Goal: Transaction & Acquisition: Purchase product/service

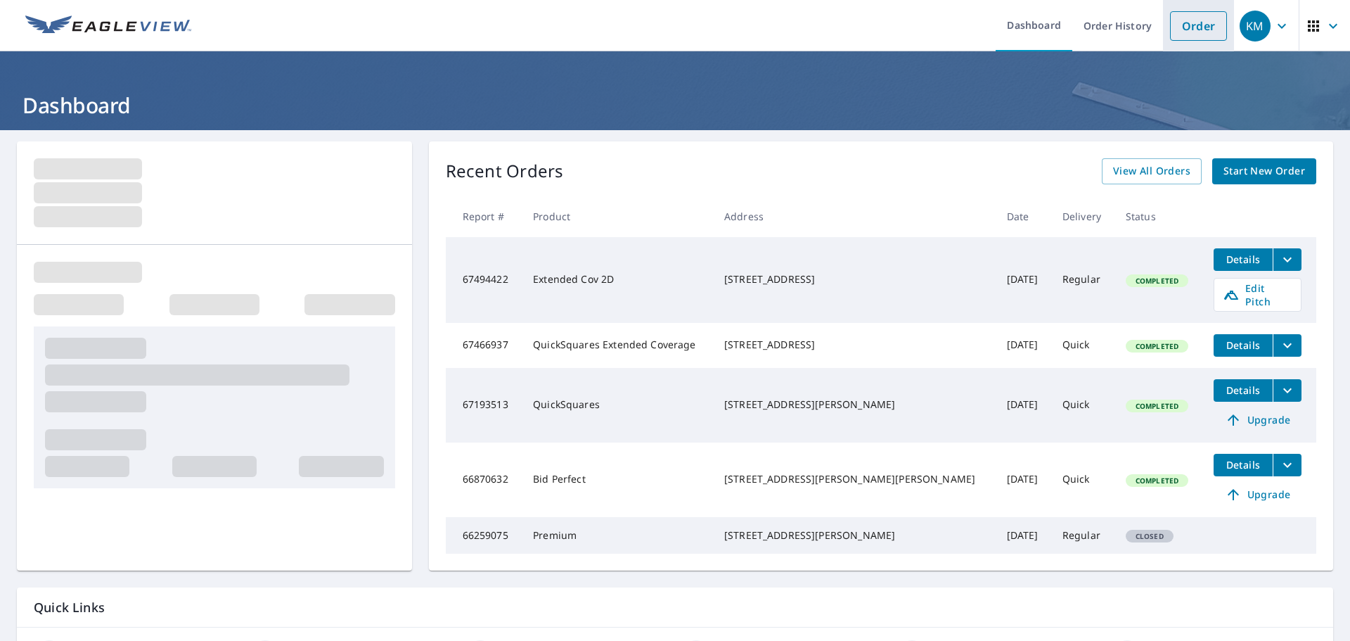
click at [1189, 23] on link "Order" at bounding box center [1198, 26] width 57 height 30
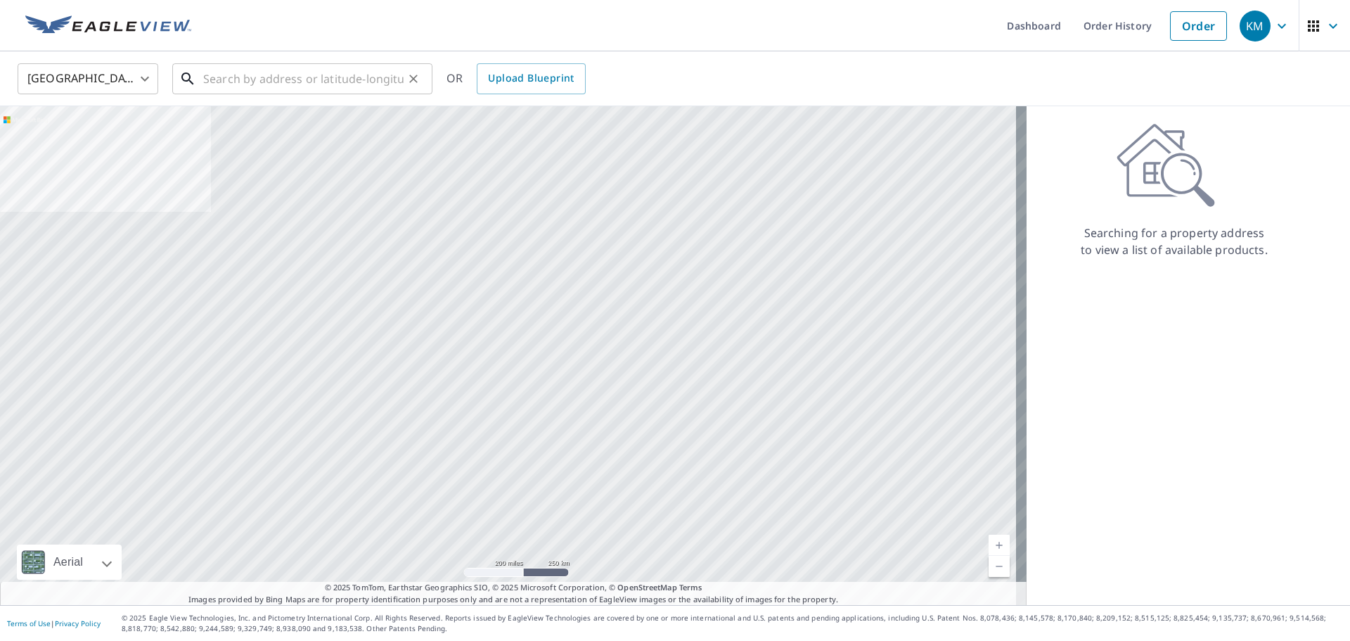
click at [212, 77] on input "text" at bounding box center [303, 78] width 200 height 39
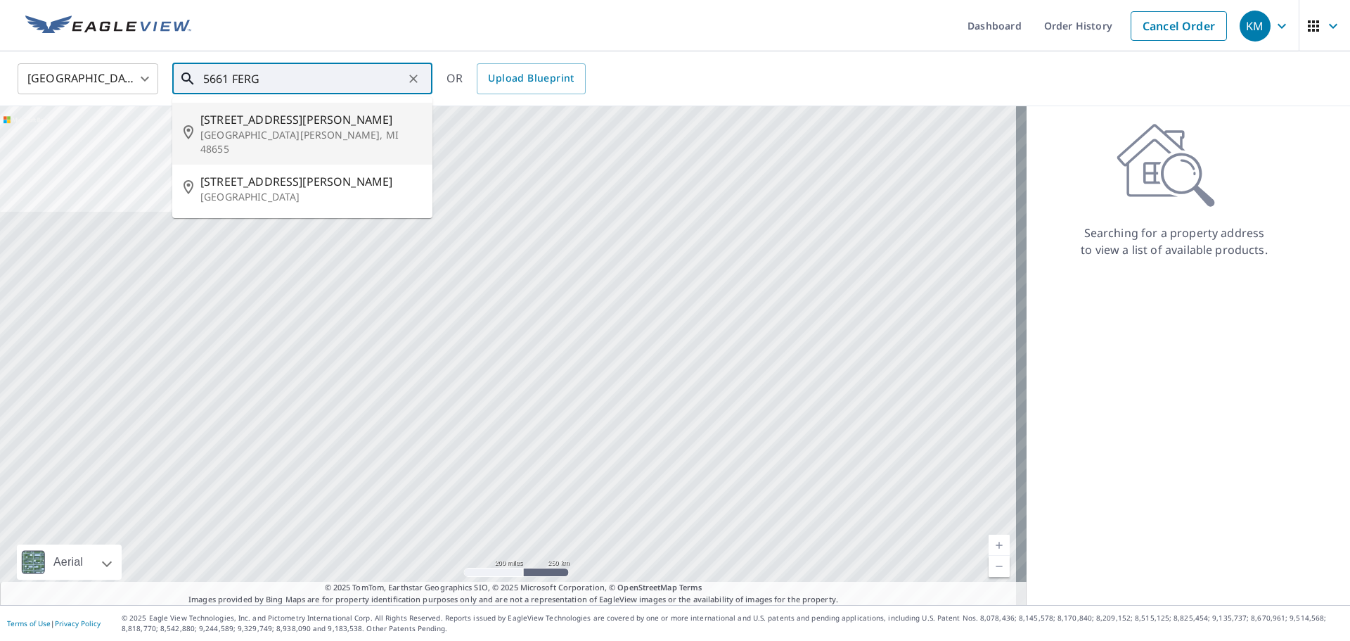
click at [252, 129] on p "[GEOGRAPHIC_DATA][PERSON_NAME], MI 48655" at bounding box center [310, 142] width 221 height 28
type input "[STREET_ADDRESS][PERSON_NAME]"
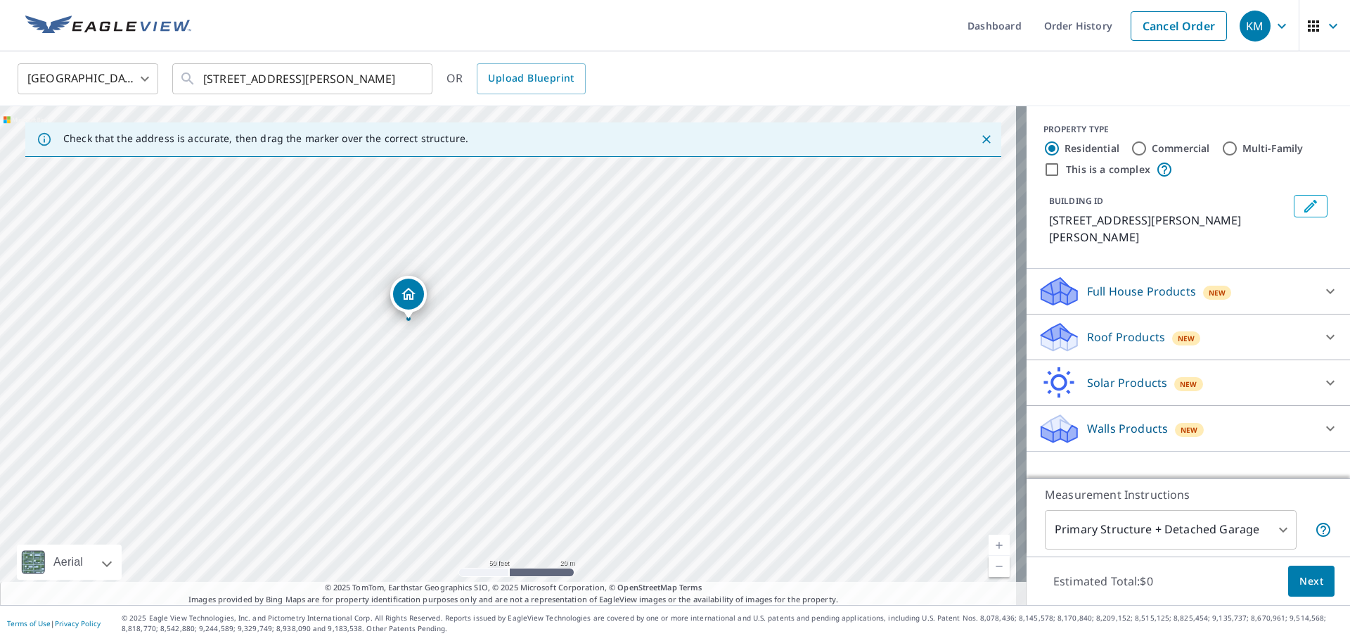
drag, startPoint x: 582, startPoint y: 447, endPoint x: 599, endPoint y: 492, distance: 48.1
click at [601, 523] on div "[STREET_ADDRESS][PERSON_NAME]" at bounding box center [513, 355] width 1027 height 499
drag, startPoint x: 537, startPoint y: 343, endPoint x: 546, endPoint y: 224, distance: 118.5
click at [553, 247] on div "[STREET_ADDRESS][PERSON_NAME]" at bounding box center [513, 355] width 1027 height 499
drag, startPoint x: 544, startPoint y: 471, endPoint x: 552, endPoint y: 331, distance: 139.5
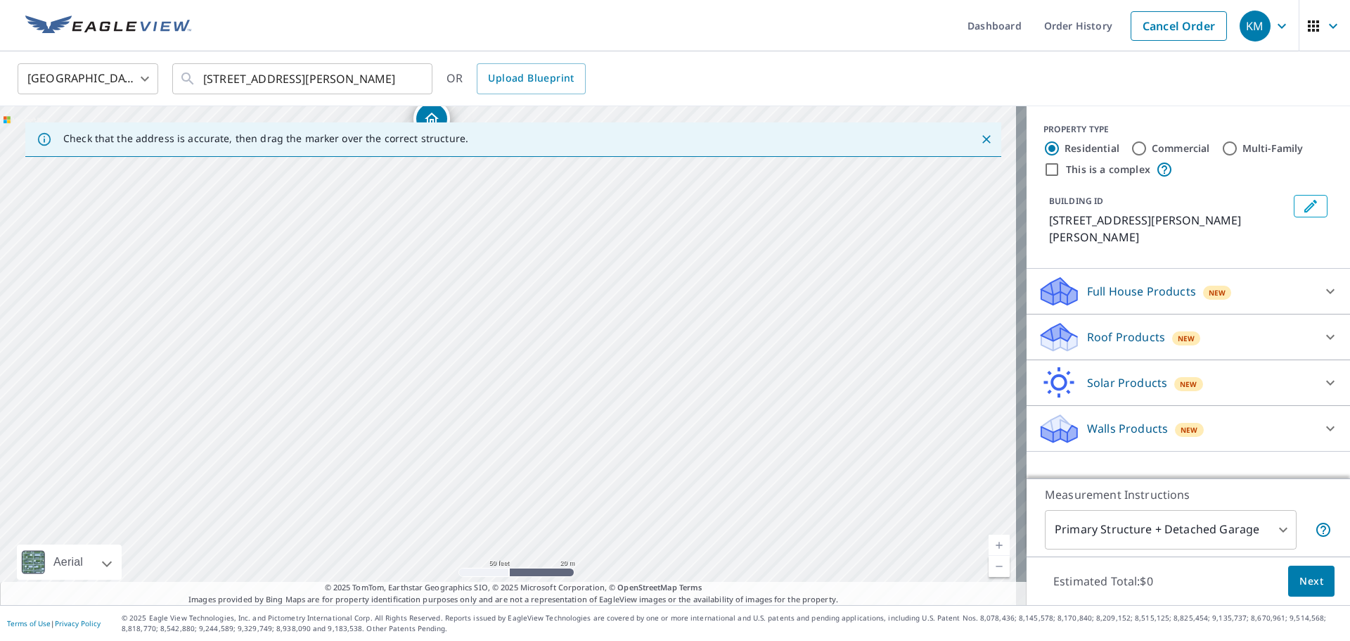
click at [551, 344] on div "[STREET_ADDRESS][PERSON_NAME]" at bounding box center [513, 355] width 1027 height 499
drag, startPoint x: 602, startPoint y: 286, endPoint x: 603, endPoint y: 335, distance: 49.3
click at [603, 335] on div "[STREET_ADDRESS][PERSON_NAME]" at bounding box center [513, 355] width 1027 height 499
drag, startPoint x: 608, startPoint y: 313, endPoint x: 666, endPoint y: 440, distance: 139.7
click at [664, 442] on div "[STREET_ADDRESS][PERSON_NAME]" at bounding box center [513, 355] width 1027 height 499
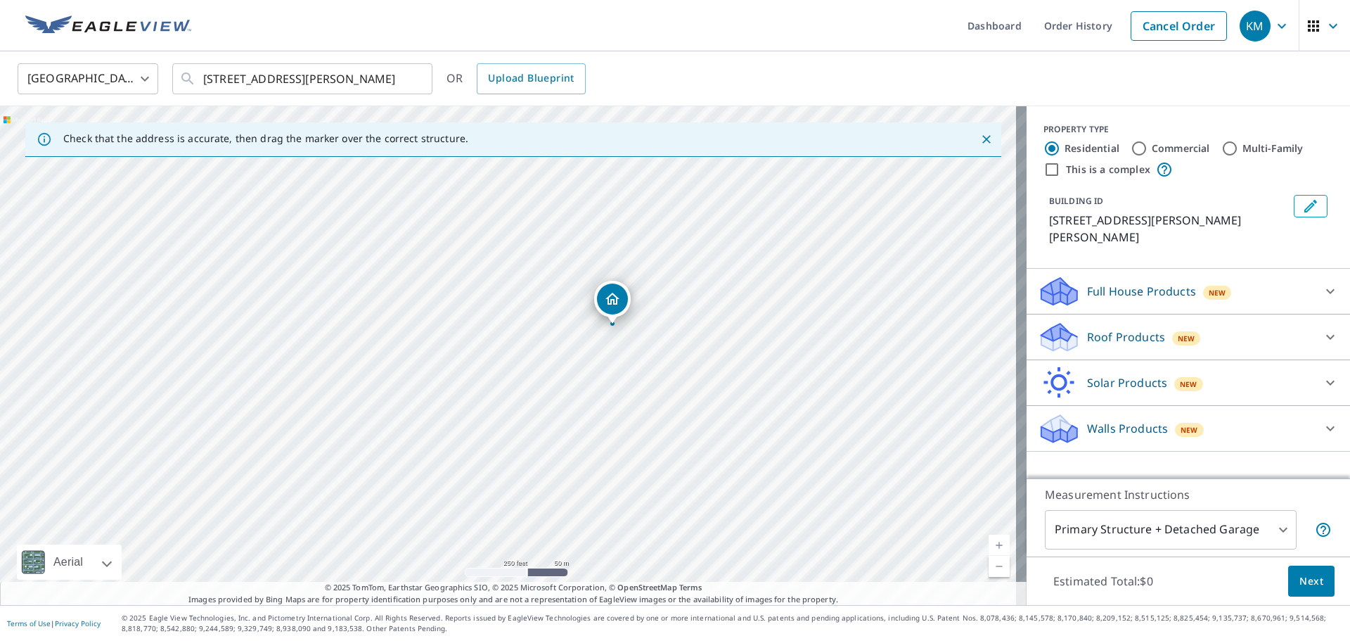
drag, startPoint x: 483, startPoint y: 456, endPoint x: 565, endPoint y: 337, distance: 144.7
click at [560, 341] on div "[STREET_ADDRESS][PERSON_NAME]" at bounding box center [513, 355] width 1027 height 499
drag, startPoint x: 568, startPoint y: 436, endPoint x: 568, endPoint y: 428, distance: 8.4
click at [568, 428] on div "[STREET_ADDRESS][PERSON_NAME]" at bounding box center [513, 355] width 1027 height 499
drag, startPoint x: 373, startPoint y: 414, endPoint x: 580, endPoint y: 399, distance: 207.9
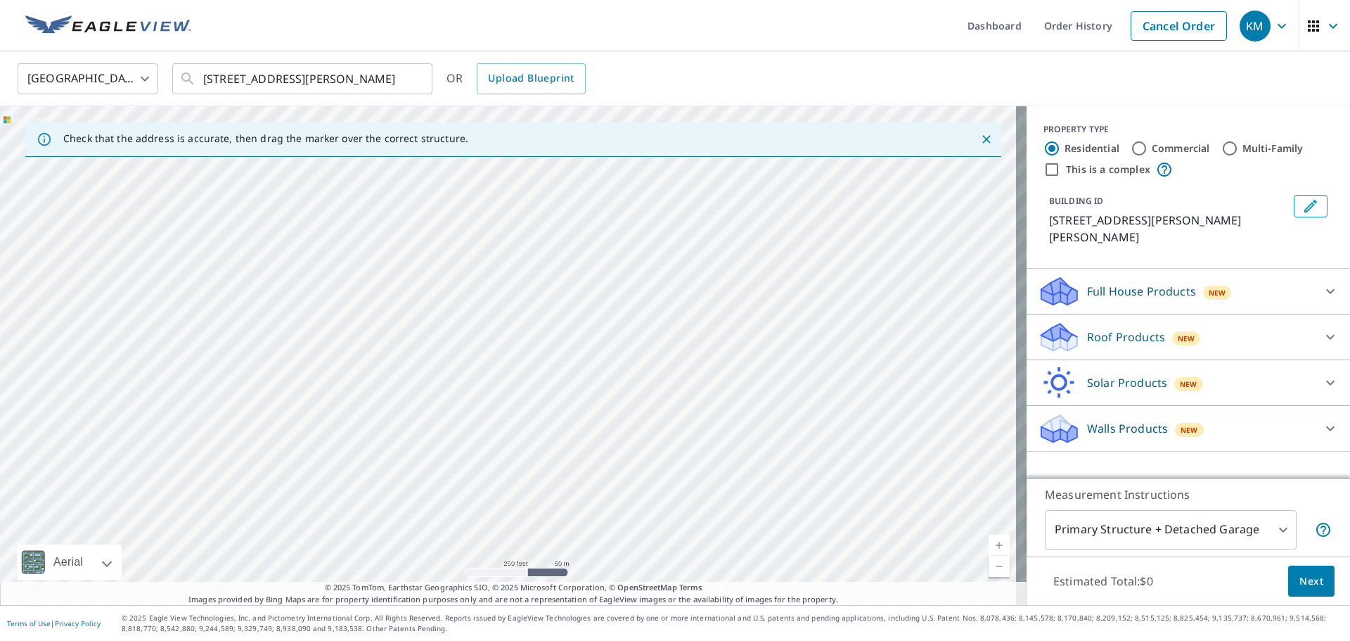
click at [577, 401] on div "[STREET_ADDRESS][PERSON_NAME]" at bounding box center [513, 355] width 1027 height 499
click at [187, 77] on icon at bounding box center [187, 78] width 17 height 17
drag, startPoint x: 236, startPoint y: 314, endPoint x: 282, endPoint y: 357, distance: 63.2
click at [282, 357] on div "[STREET_ADDRESS][PERSON_NAME]" at bounding box center [513, 355] width 1027 height 499
drag, startPoint x: 712, startPoint y: 345, endPoint x: 795, endPoint y: 340, distance: 83.8
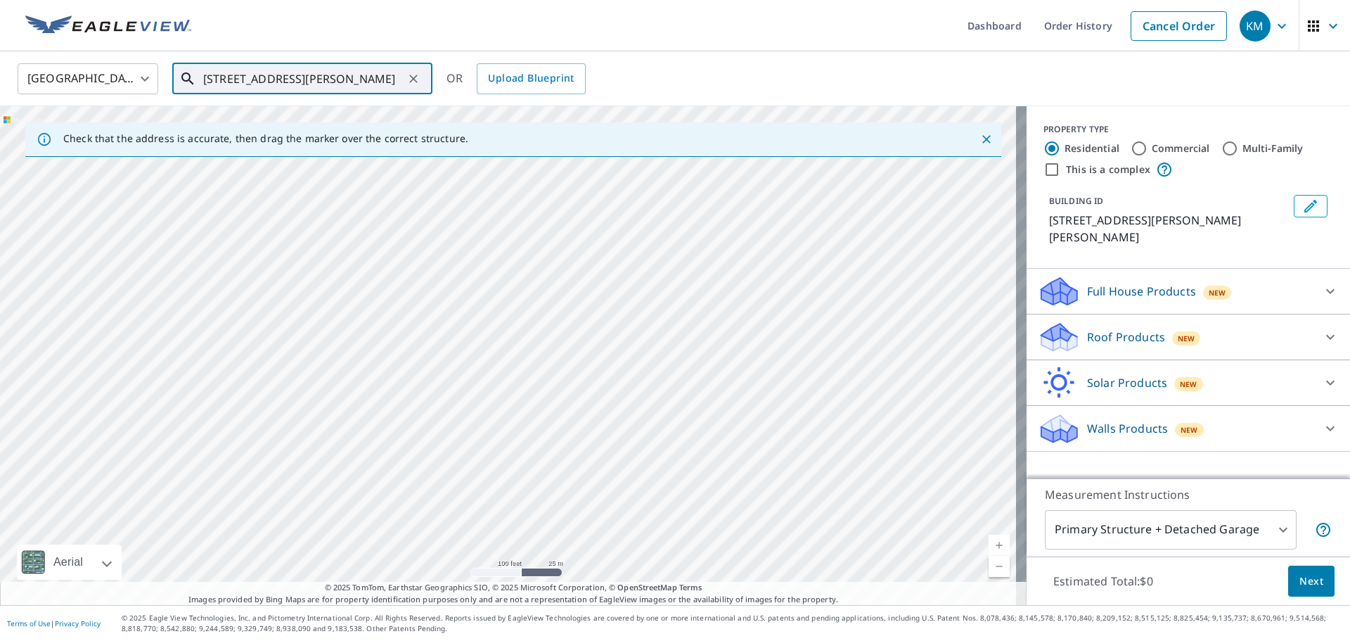
click at [795, 340] on div "[STREET_ADDRESS][PERSON_NAME]" at bounding box center [513, 355] width 1027 height 499
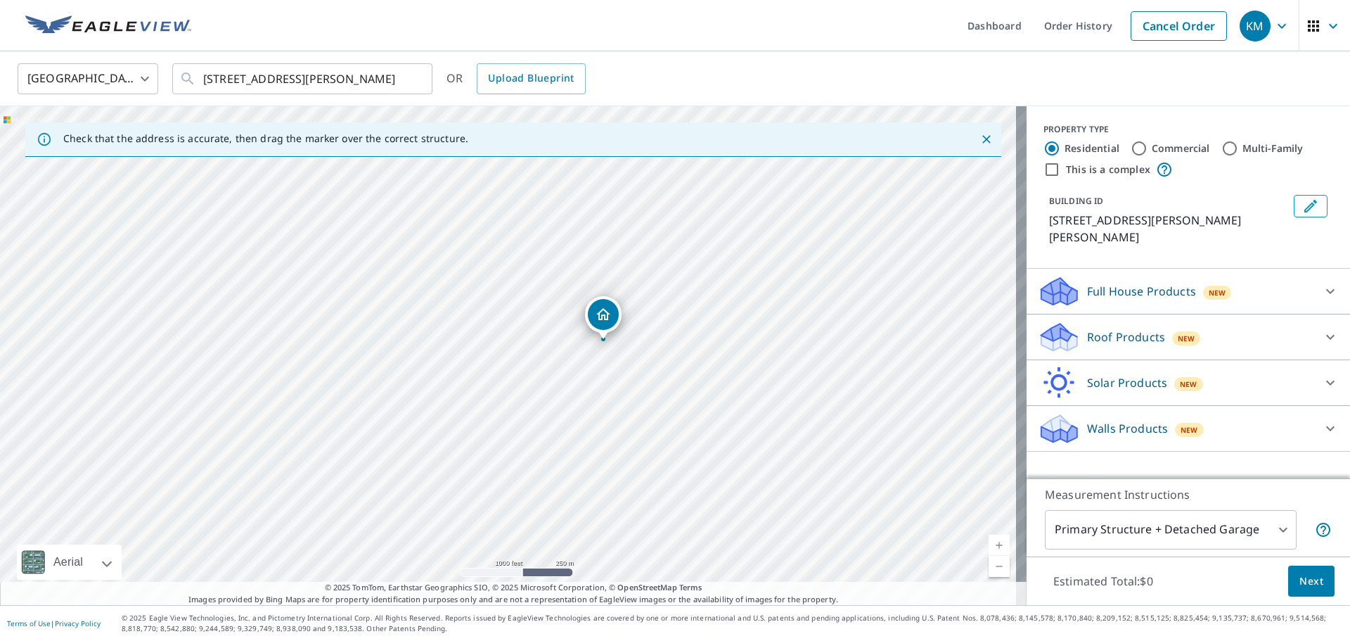
drag, startPoint x: 626, startPoint y: 479, endPoint x: 608, endPoint y: 321, distance: 158.6
drag, startPoint x: 569, startPoint y: 357, endPoint x: 588, endPoint y: 631, distance: 274.9
click at [588, 631] on div "Dashboard Order History Cancel Order KM [GEOGRAPHIC_DATA] [GEOGRAPHIC_DATA] ​ […" at bounding box center [675, 320] width 1350 height 641
drag, startPoint x: 546, startPoint y: 480, endPoint x: 541, endPoint y: 641, distance: 161.2
click at [541, 640] on html "KM KM Dashboard Order History Cancel Order KM [GEOGRAPHIC_DATA] [GEOGRAPHIC_DAT…" at bounding box center [675, 320] width 1350 height 641
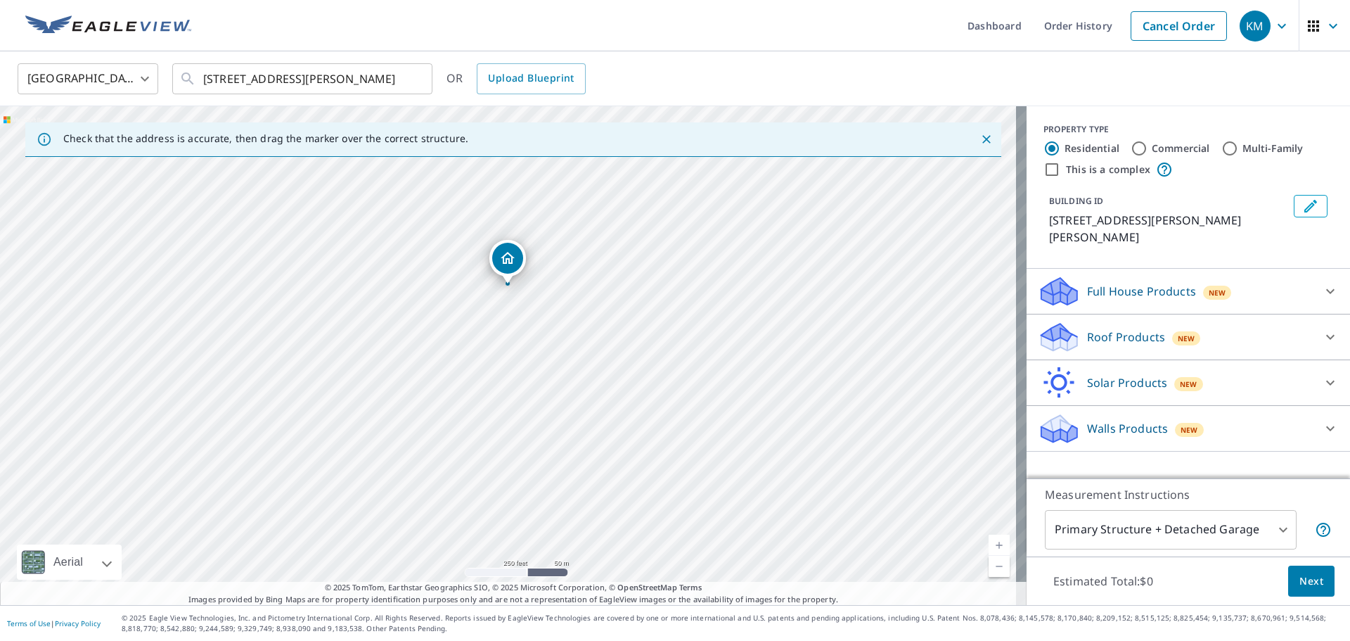
click at [537, 576] on div "[STREET_ADDRESS][PERSON_NAME]" at bounding box center [513, 355] width 1027 height 499
drag, startPoint x: 492, startPoint y: 390, endPoint x: 472, endPoint y: 463, distance: 75.7
click at [472, 462] on div "[STREET_ADDRESS][PERSON_NAME]" at bounding box center [513, 355] width 1027 height 499
drag, startPoint x: 497, startPoint y: 321, endPoint x: 521, endPoint y: 297, distance: 33.8
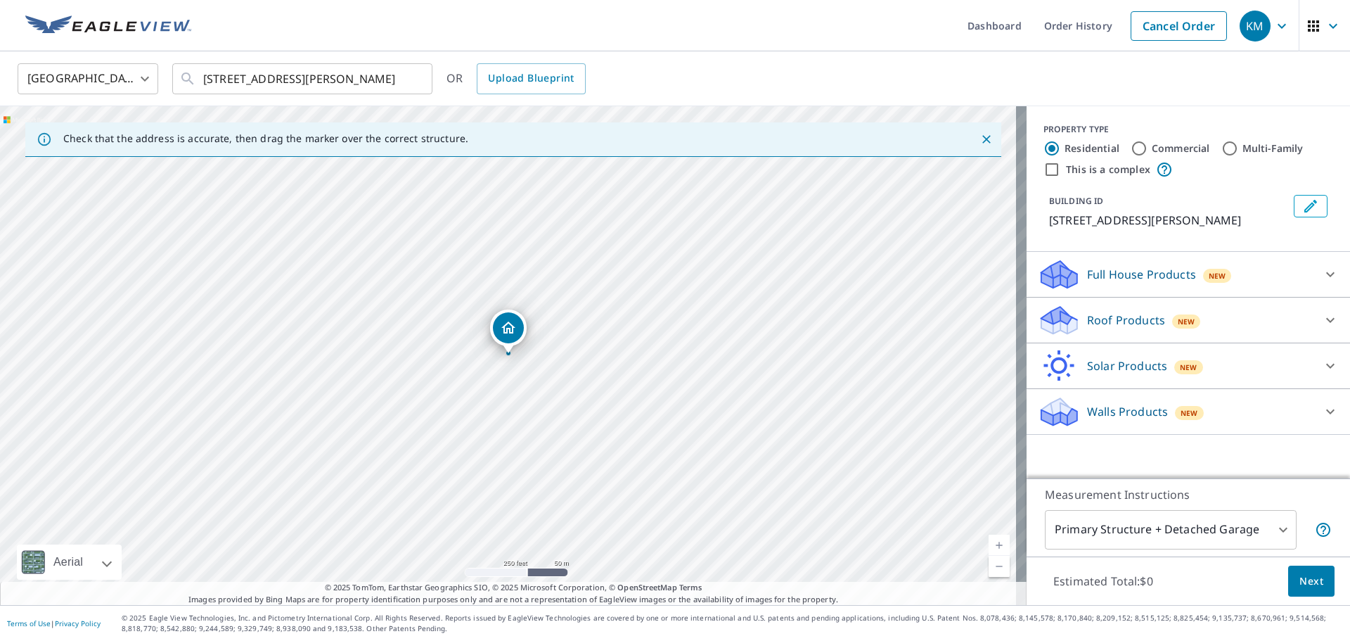
click at [1131, 143] on input "Commercial" at bounding box center [1139, 148] width 17 height 17
radio input "true"
type input "4"
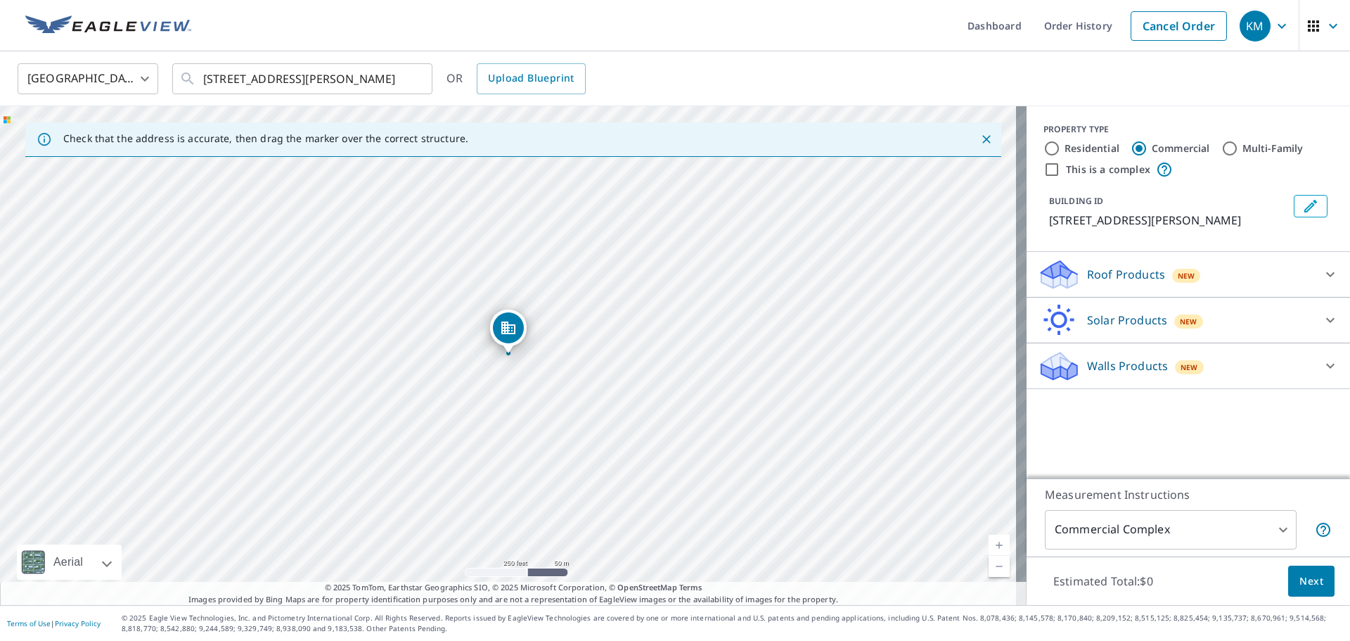
click at [1119, 275] on p "Roof Products" at bounding box center [1126, 274] width 78 height 17
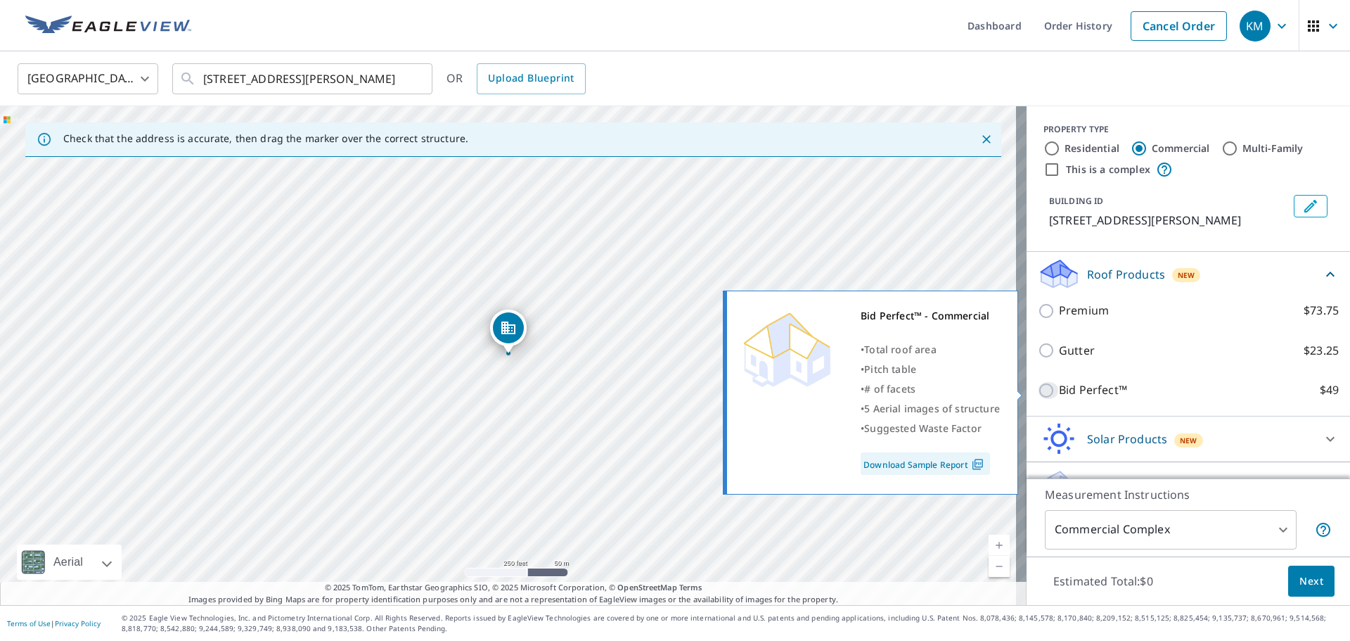
click at [1038, 389] on input "Bid Perfect™ $49" at bounding box center [1048, 390] width 21 height 17
checkbox input "true"
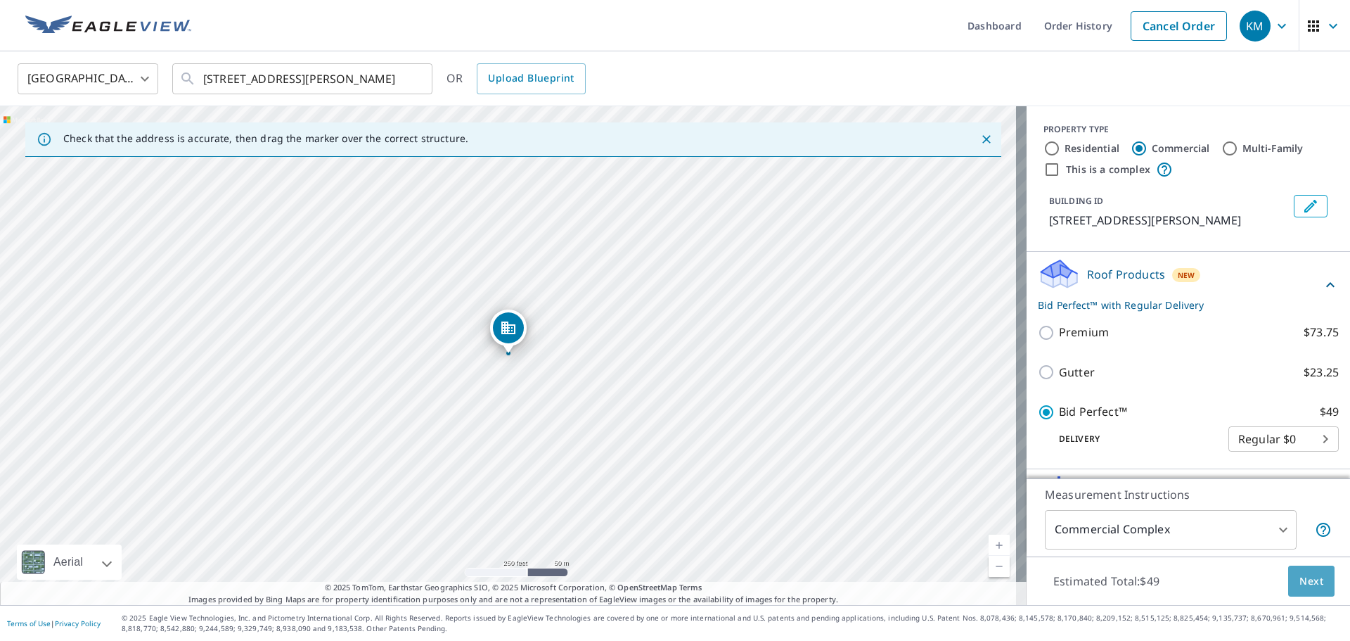
click at [1300, 586] on span "Next" at bounding box center [1312, 581] width 24 height 18
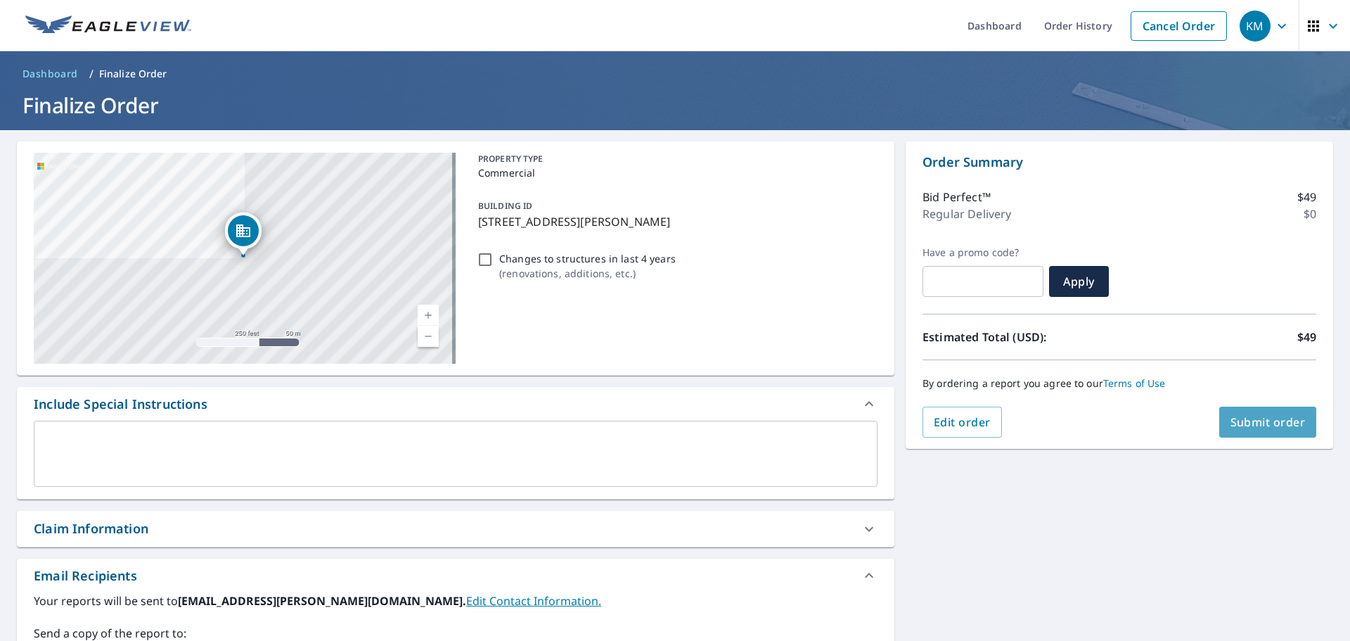
click at [1255, 427] on span "Submit order" at bounding box center [1268, 421] width 75 height 15
